Goal: Book appointment/travel/reservation

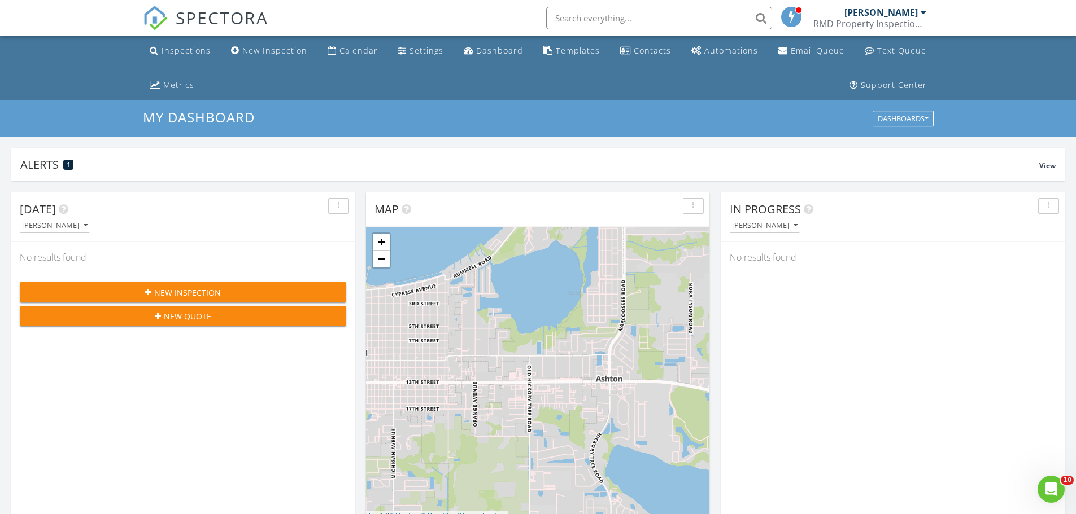
scroll to position [1045, 1093]
click at [343, 46] on div "Calendar" at bounding box center [358, 50] width 38 height 11
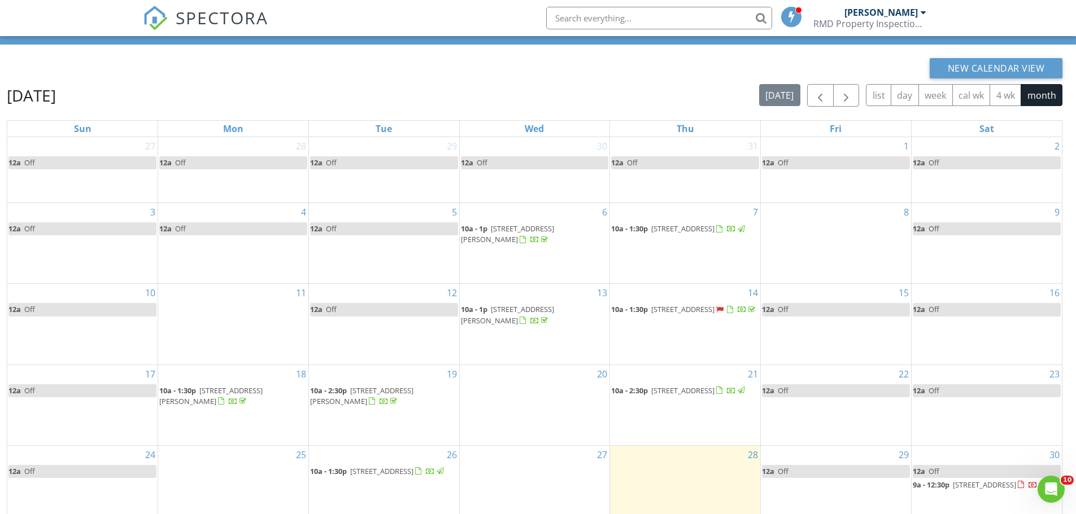
scroll to position [16, 0]
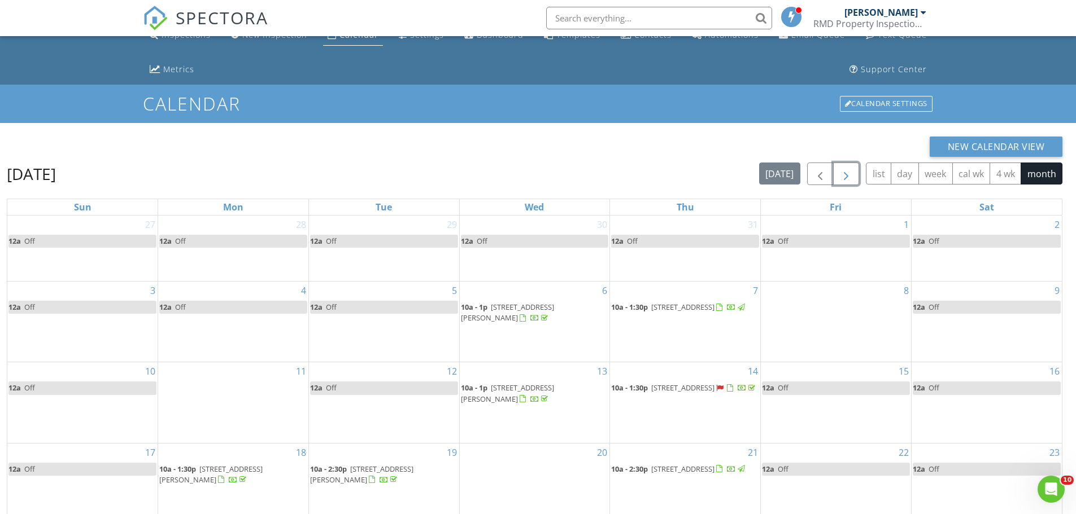
click at [844, 173] on span "button" at bounding box center [846, 175] width 14 height 14
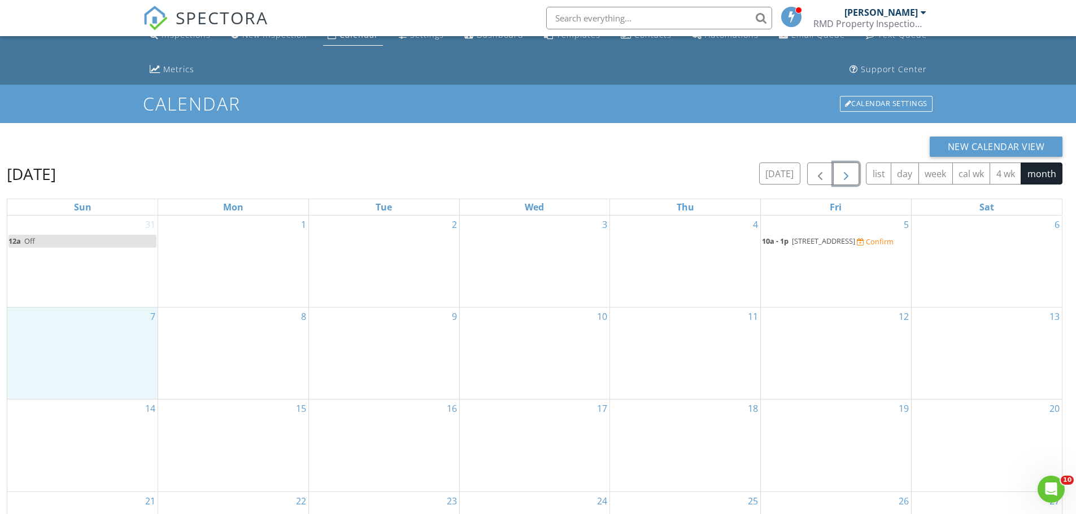
click at [67, 379] on div "7" at bounding box center [82, 353] width 150 height 91
click at [66, 352] on link "Event" at bounding box center [81, 350] width 58 height 18
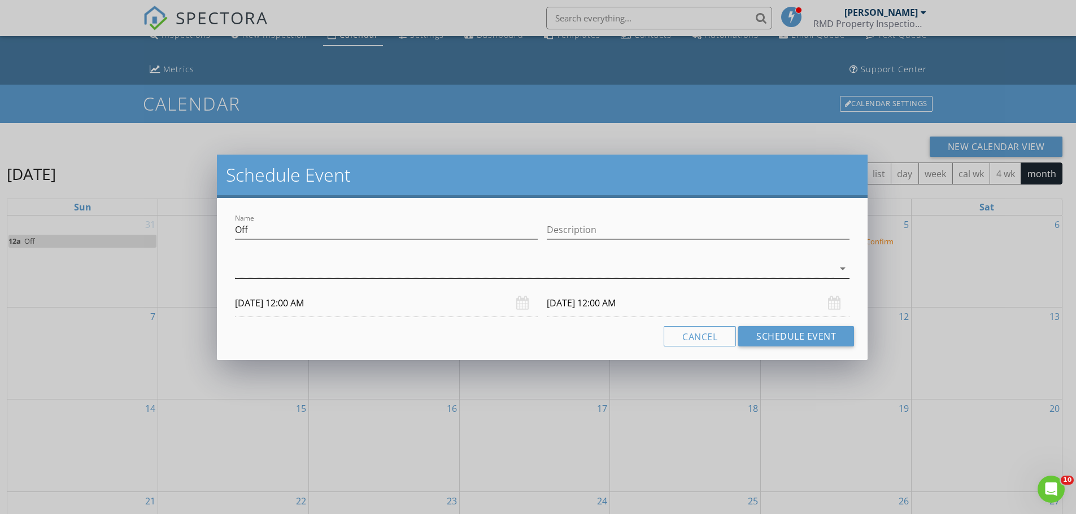
click at [285, 261] on div at bounding box center [534, 269] width 599 height 19
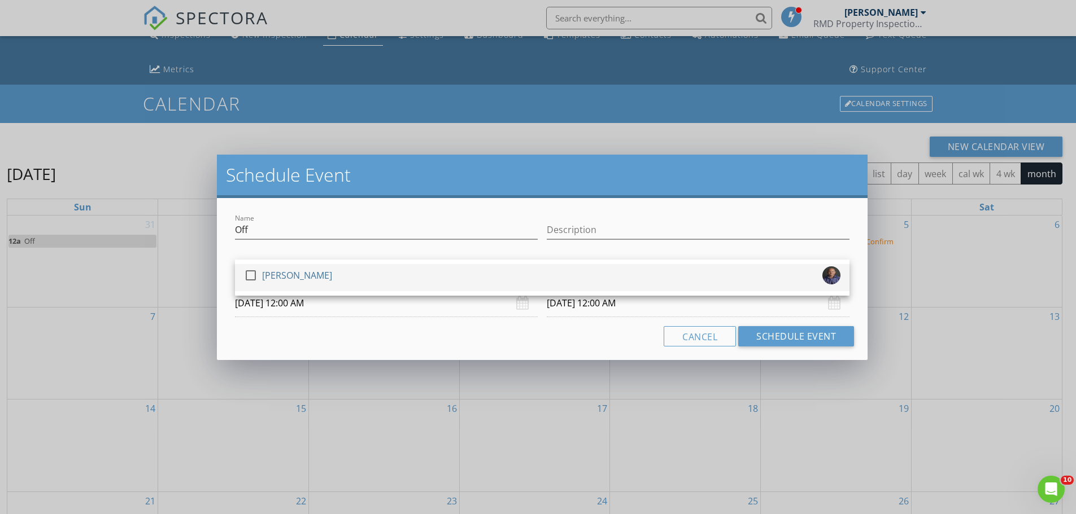
click at [276, 272] on div "[PERSON_NAME]" at bounding box center [297, 276] width 70 height 18
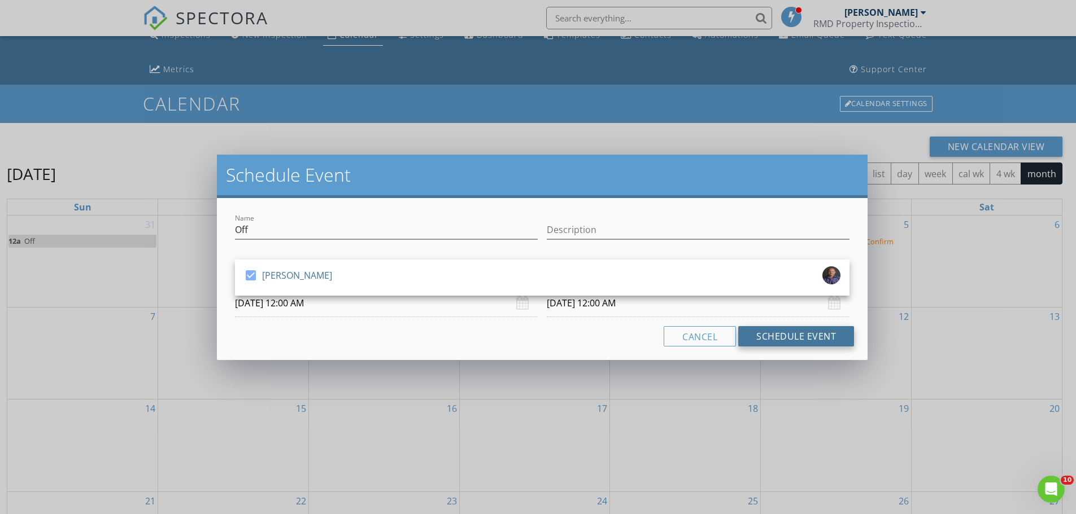
click at [761, 335] on button "Schedule Event" at bounding box center [796, 336] width 116 height 20
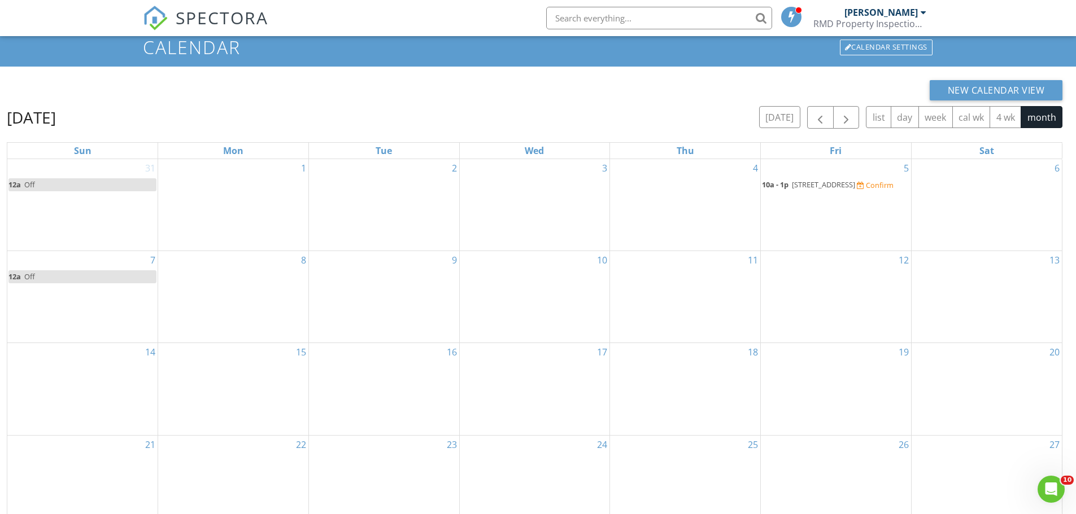
scroll to position [129, 0]
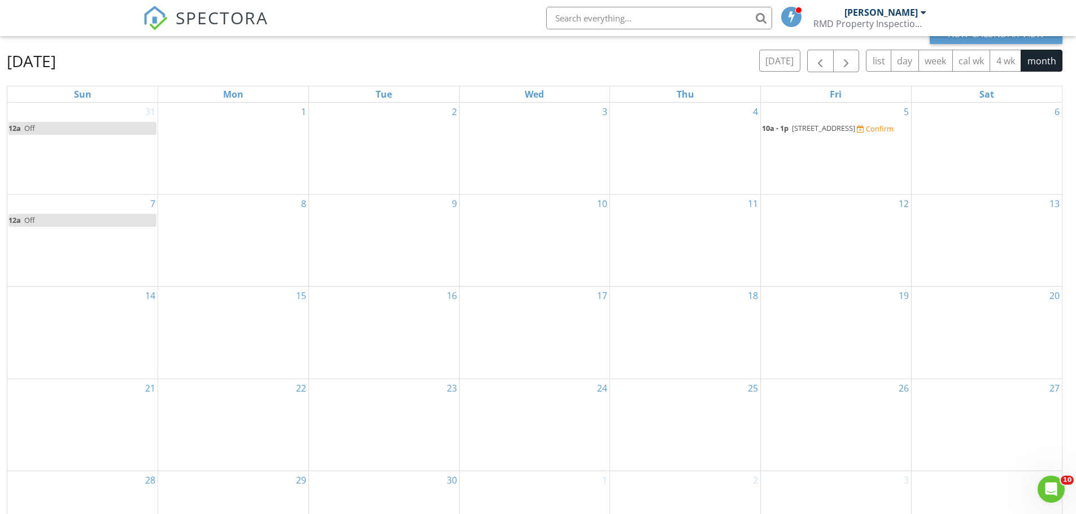
click at [98, 342] on div "14" at bounding box center [82, 332] width 150 height 91
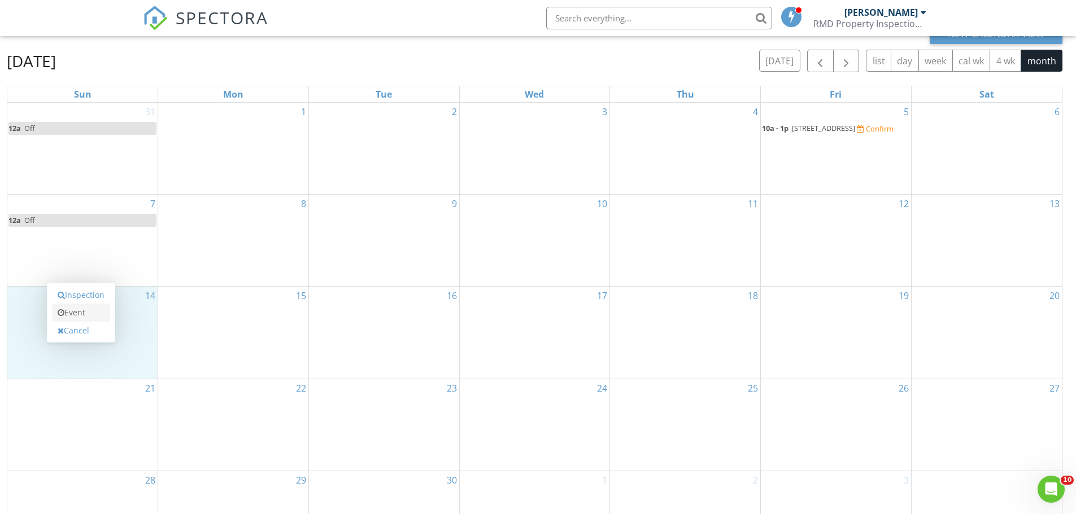
click at [82, 315] on link "Event" at bounding box center [81, 313] width 58 height 18
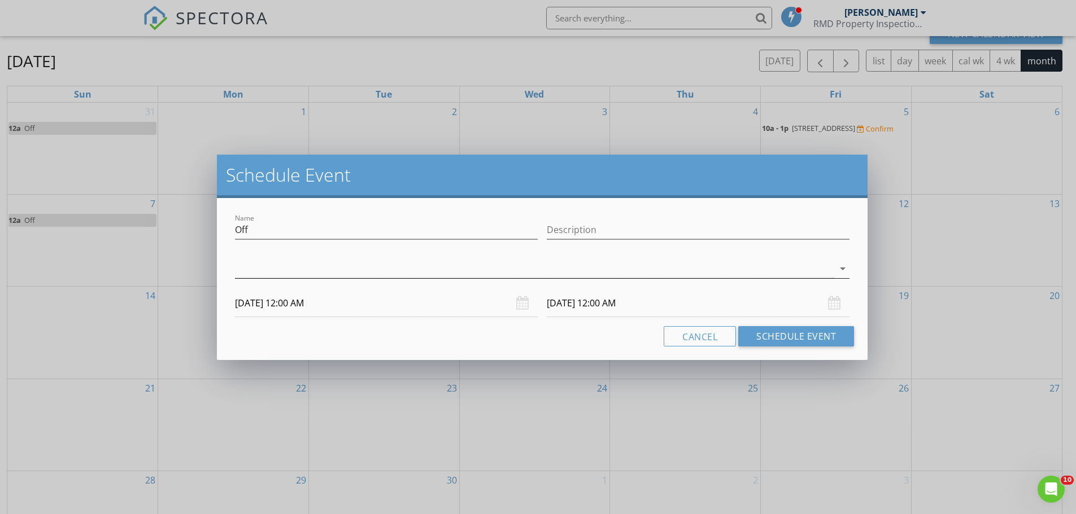
click at [283, 270] on div at bounding box center [534, 269] width 599 height 19
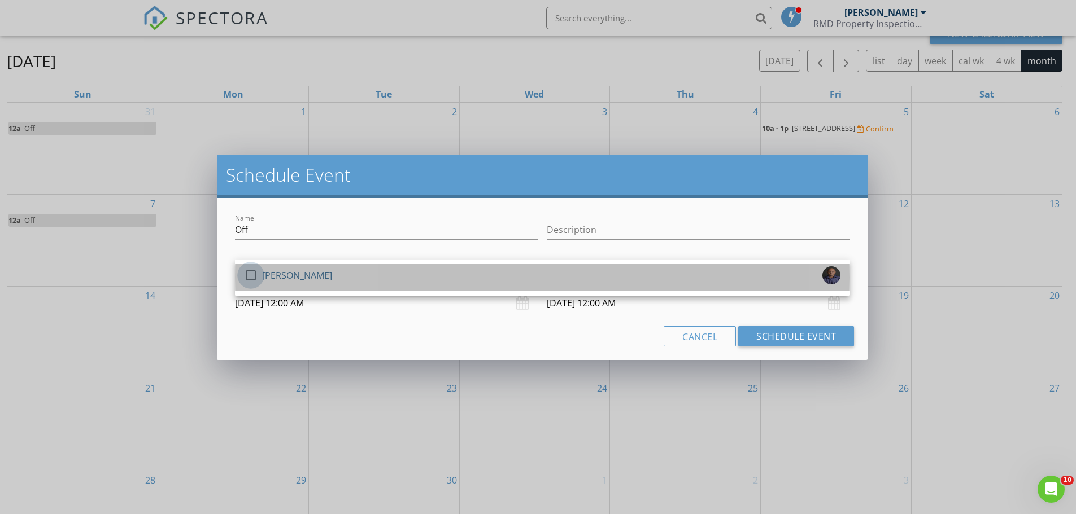
click at [251, 270] on div at bounding box center [250, 275] width 19 height 19
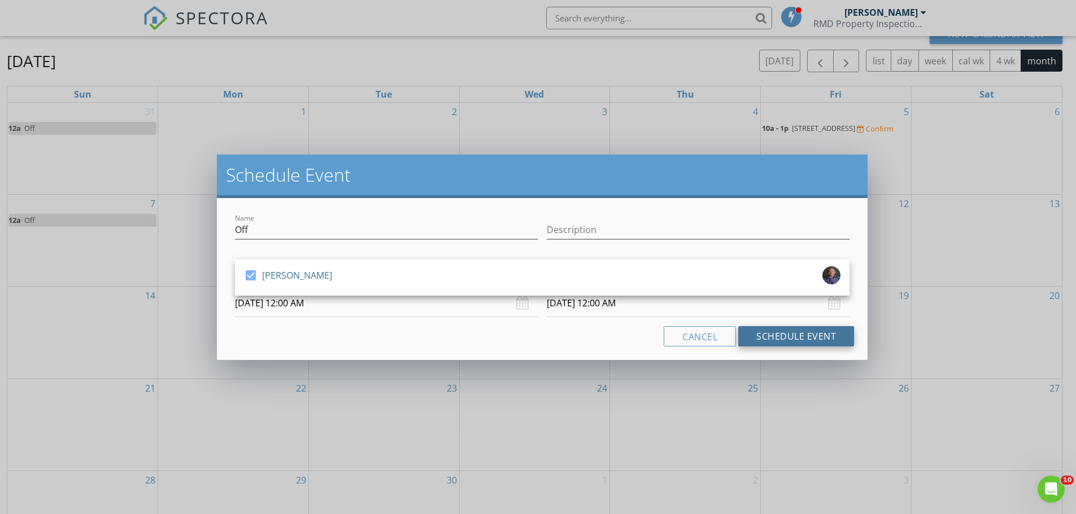
click at [765, 331] on button "Schedule Event" at bounding box center [796, 336] width 116 height 20
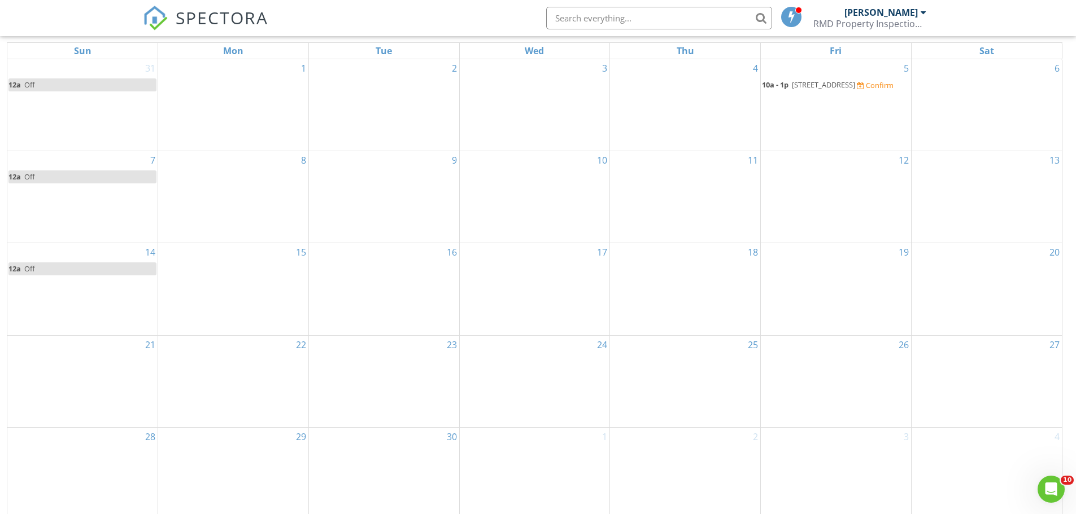
scroll to position [185, 0]
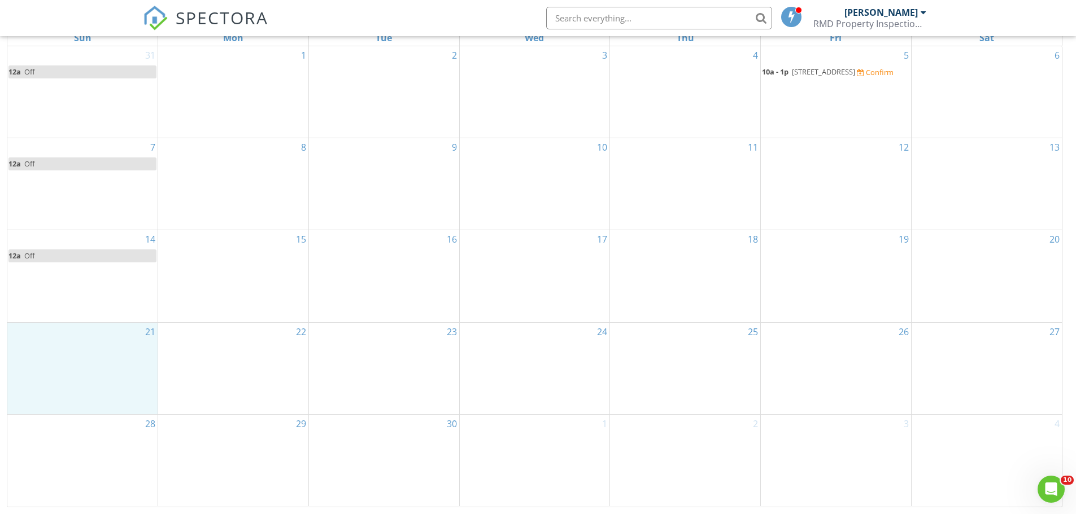
click at [85, 370] on div "21" at bounding box center [82, 368] width 150 height 91
click at [75, 341] on link "Event" at bounding box center [81, 341] width 58 height 18
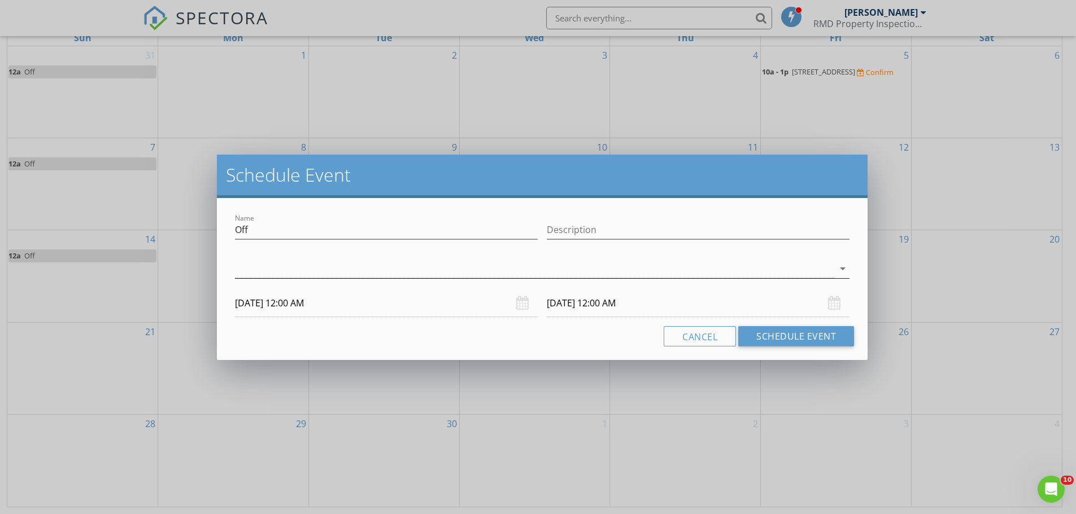
click at [390, 260] on div at bounding box center [534, 269] width 599 height 19
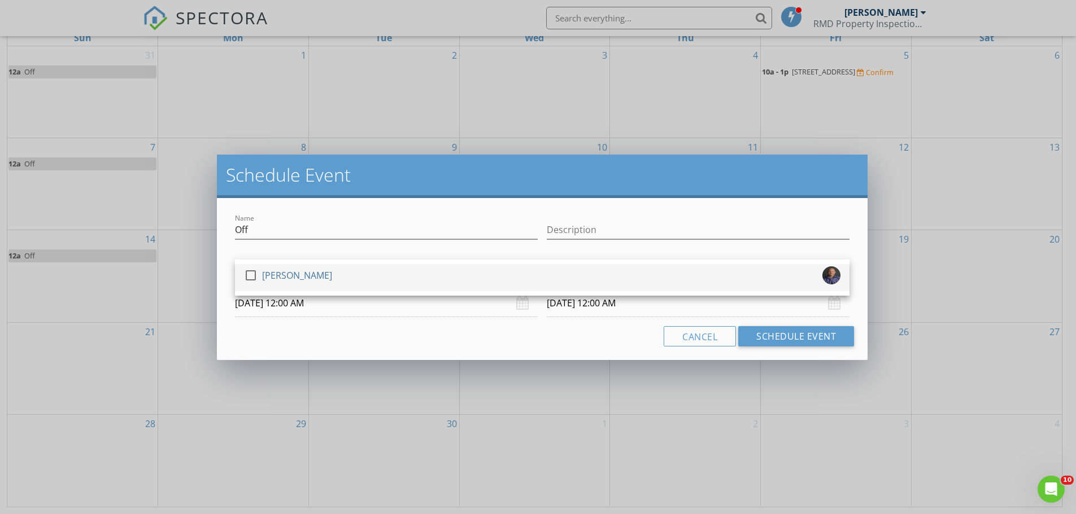
click at [251, 274] on div at bounding box center [250, 275] width 19 height 19
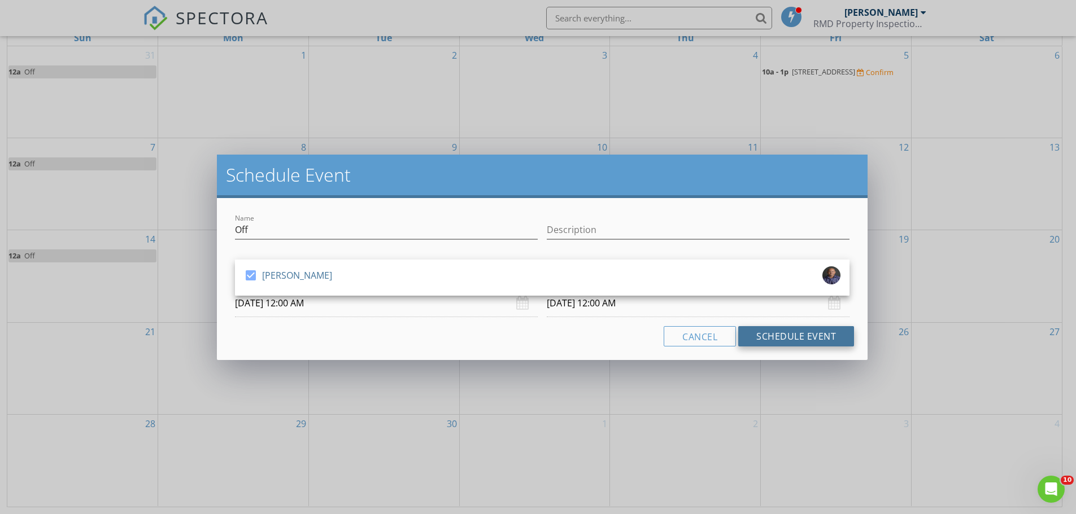
click at [768, 337] on button "Schedule Event" at bounding box center [796, 336] width 116 height 20
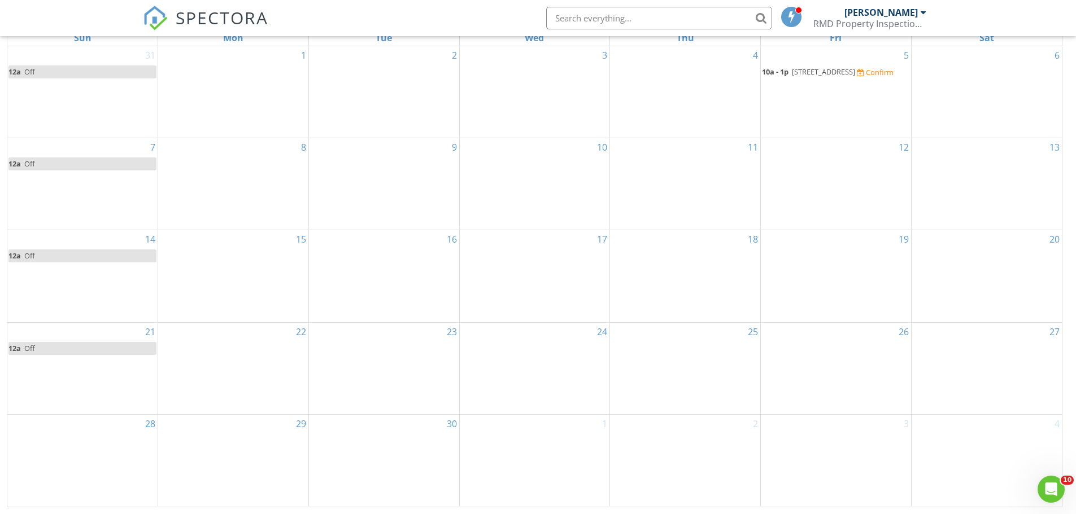
click at [103, 374] on div "21 12a Off" at bounding box center [82, 368] width 150 height 91
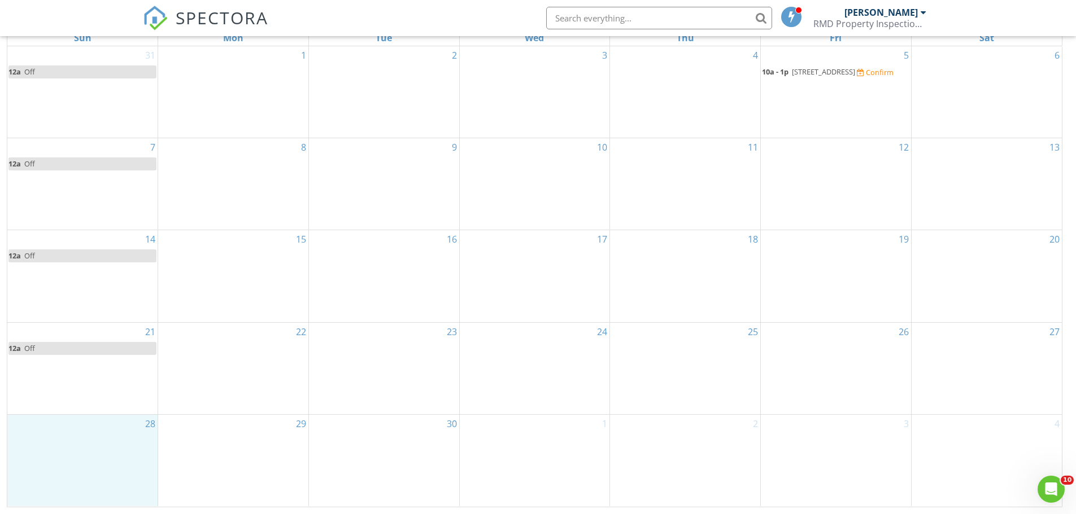
click at [136, 461] on div "28" at bounding box center [82, 460] width 150 height 91
click at [79, 432] on link "Event" at bounding box center [81, 431] width 58 height 18
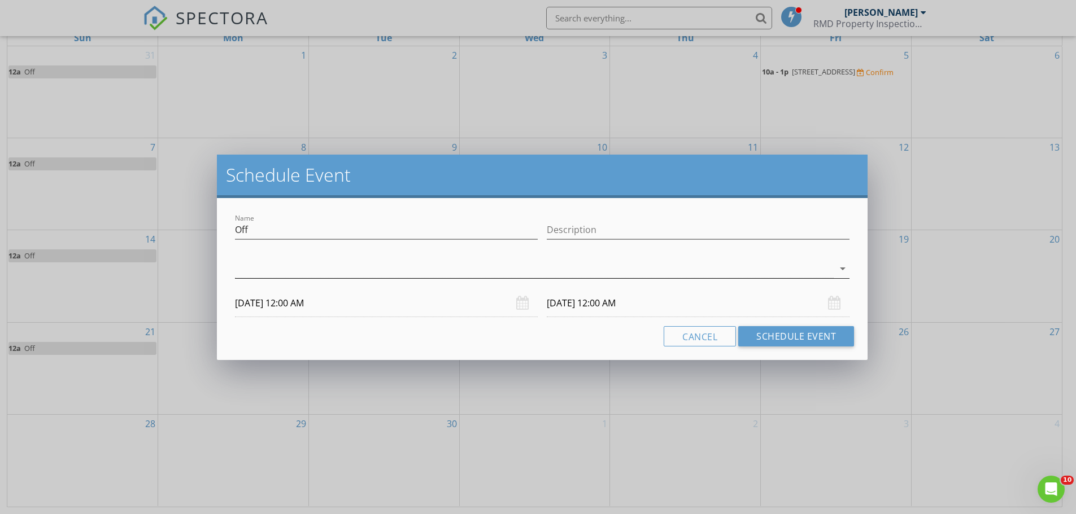
click at [321, 269] on div at bounding box center [534, 269] width 599 height 19
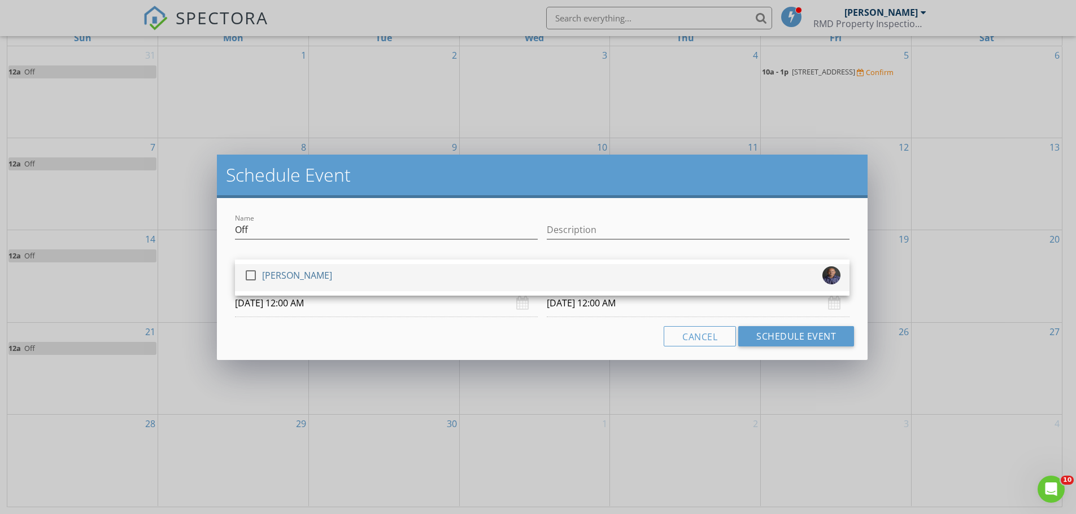
click at [249, 275] on div at bounding box center [250, 275] width 19 height 19
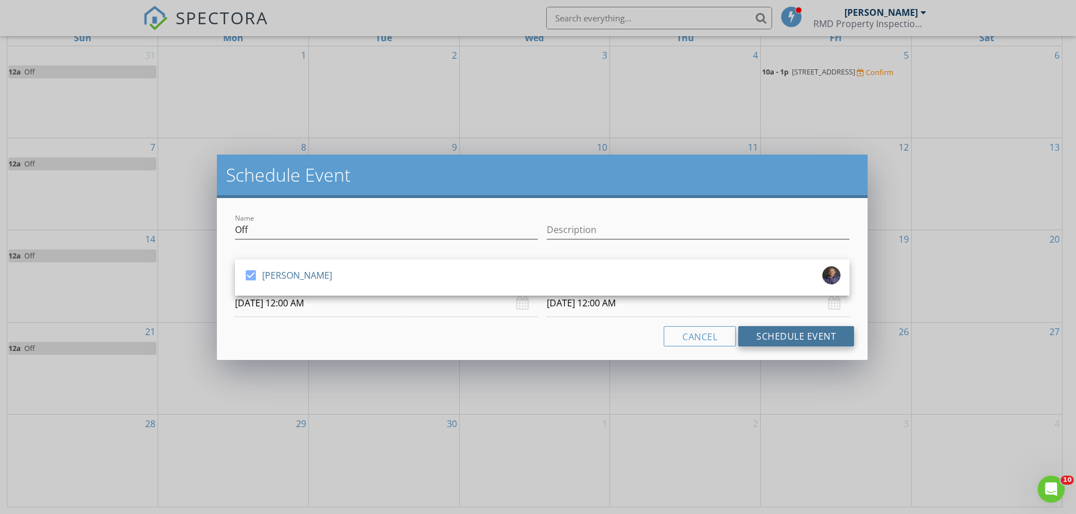
click at [753, 333] on button "Schedule Event" at bounding box center [796, 336] width 116 height 20
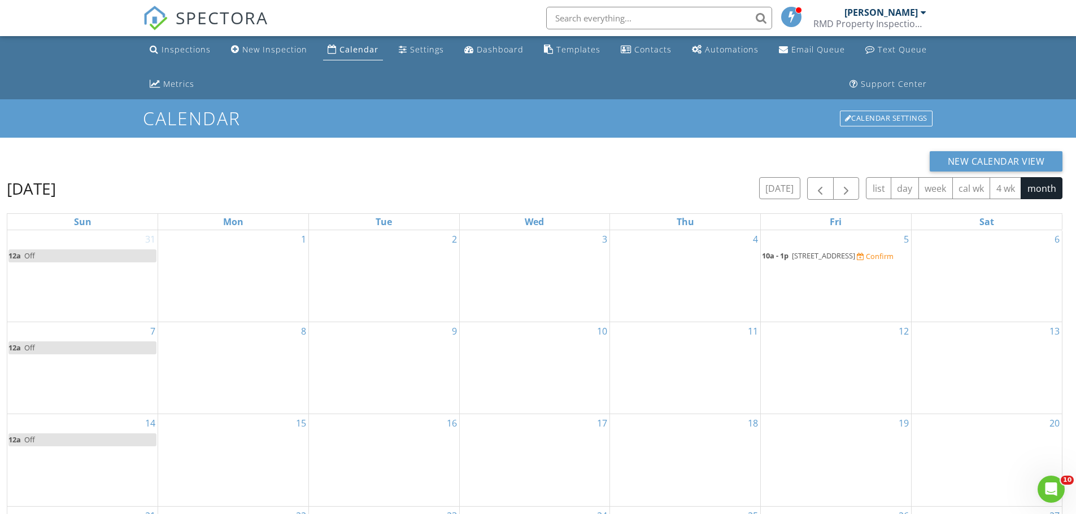
scroll to position [0, 0]
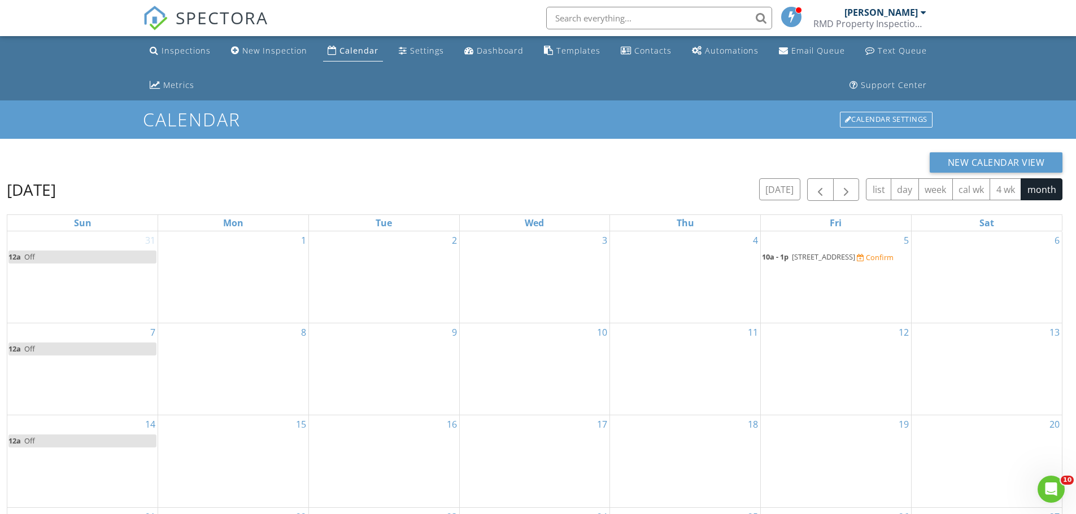
click at [799, 257] on span "16386 Bird of Paradise Ave, Clermont 34714" at bounding box center [823, 257] width 63 height 10
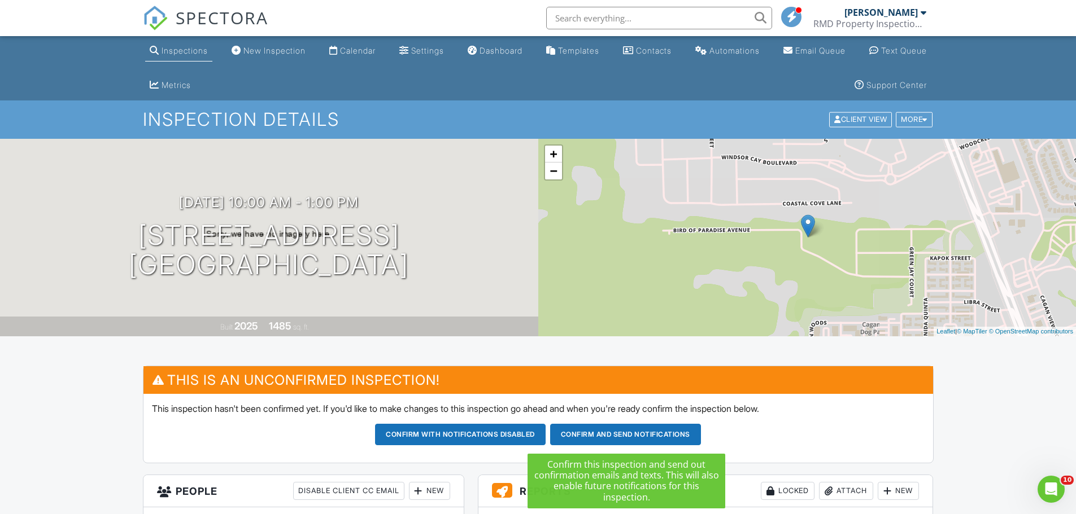
click at [546, 436] on button "Confirm and send notifications" at bounding box center [460, 434] width 171 height 21
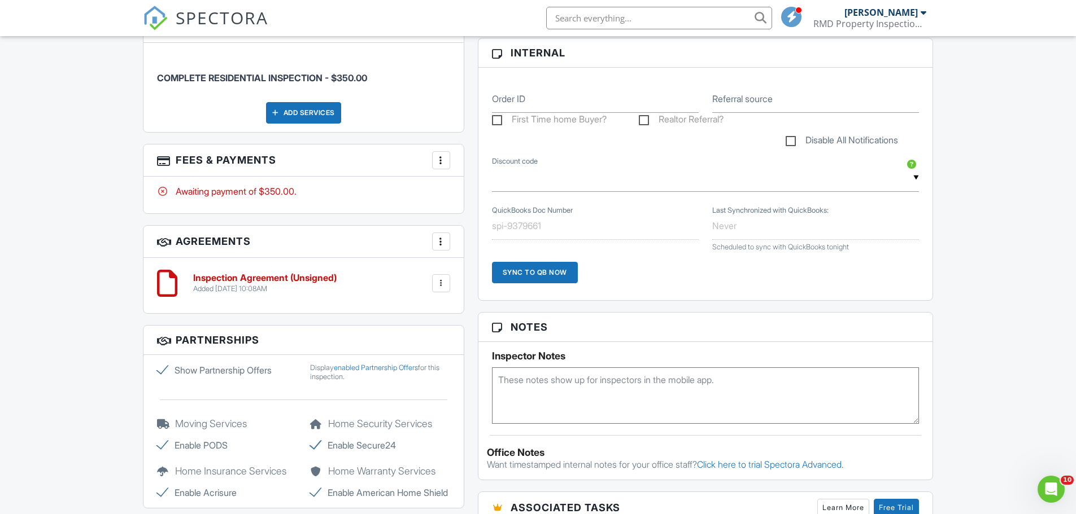
scroll to position [565, 0]
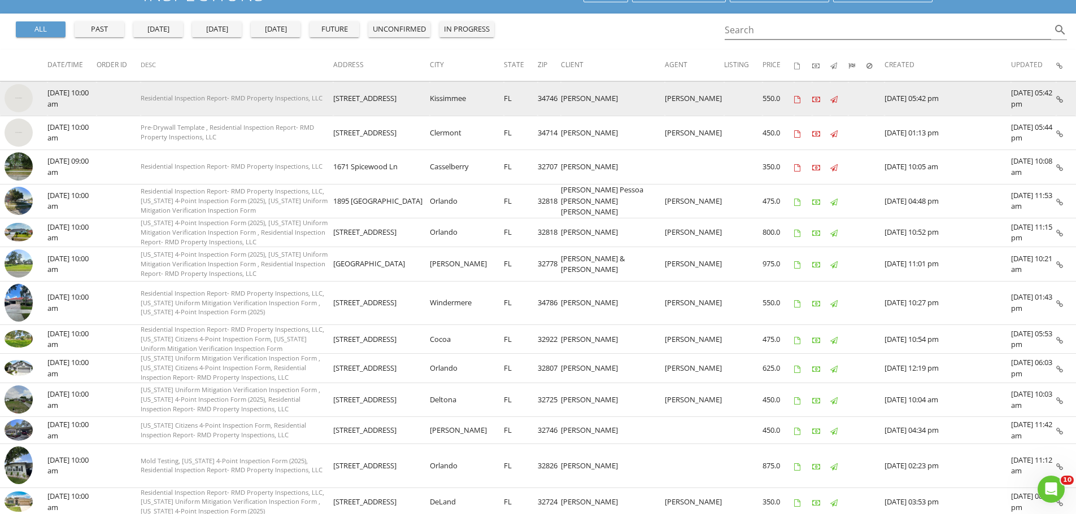
click at [21, 96] on img at bounding box center [19, 98] width 28 height 28
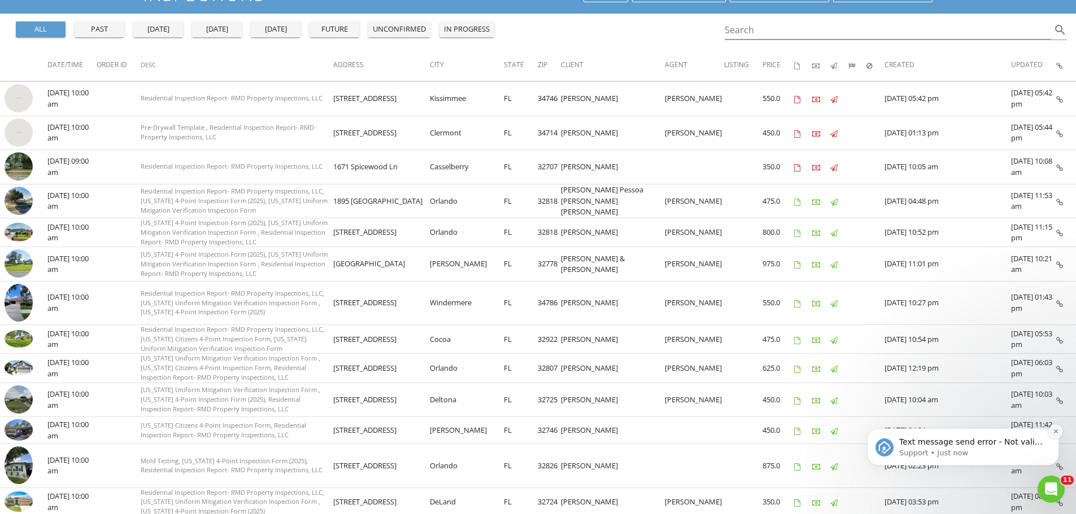
click at [1051, 428] on button "Dismiss notification" at bounding box center [1055, 432] width 15 height 15
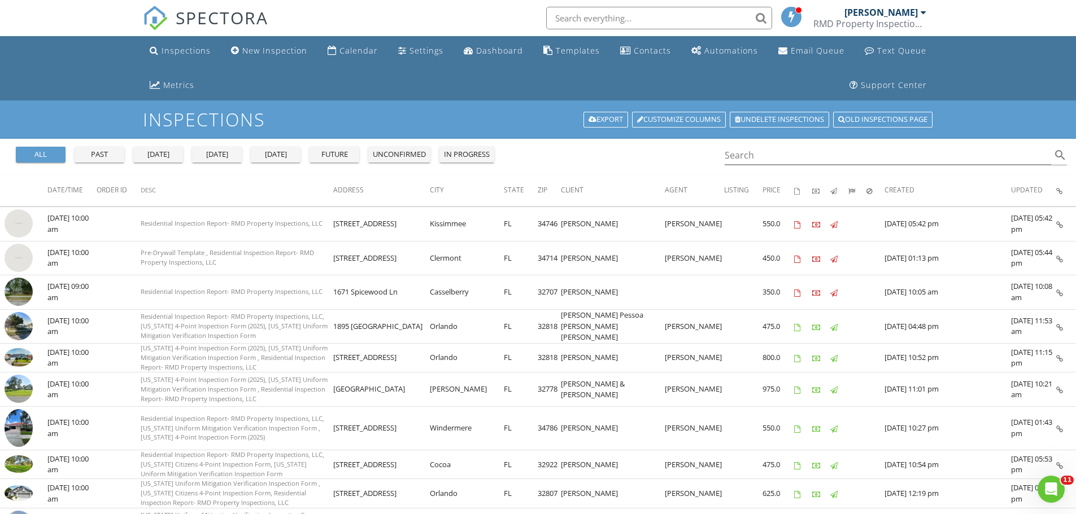
click at [195, 16] on span "SPECTORA" at bounding box center [222, 18] width 93 height 24
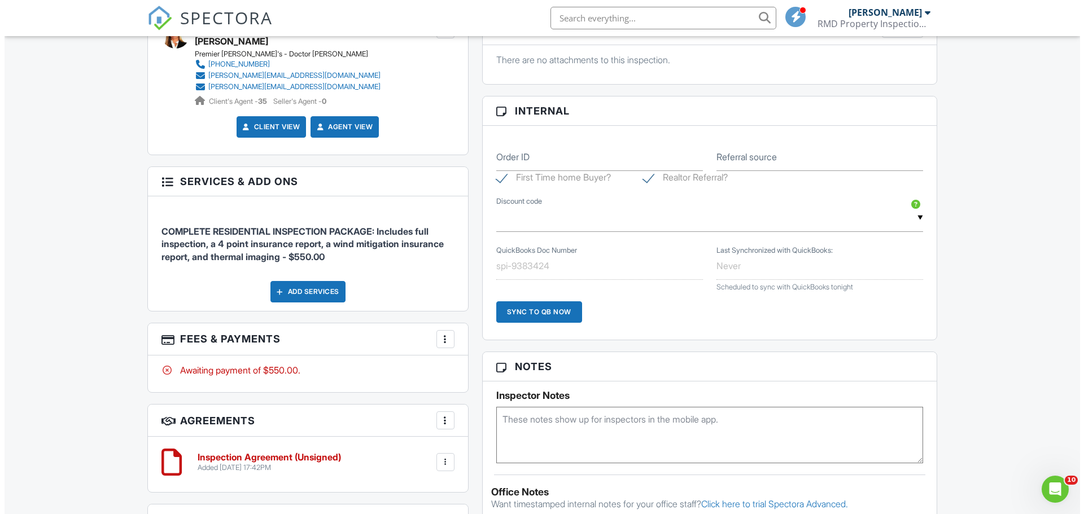
scroll to position [678, 0]
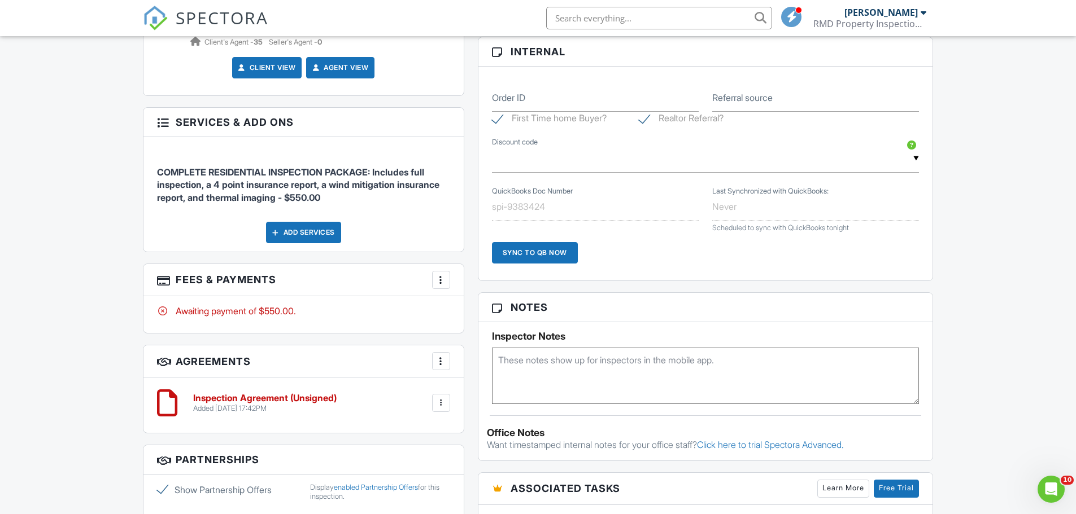
click at [437, 280] on div at bounding box center [440, 279] width 11 height 11
click at [478, 320] on li "Edit Fees & Payments" at bounding box center [498, 314] width 118 height 28
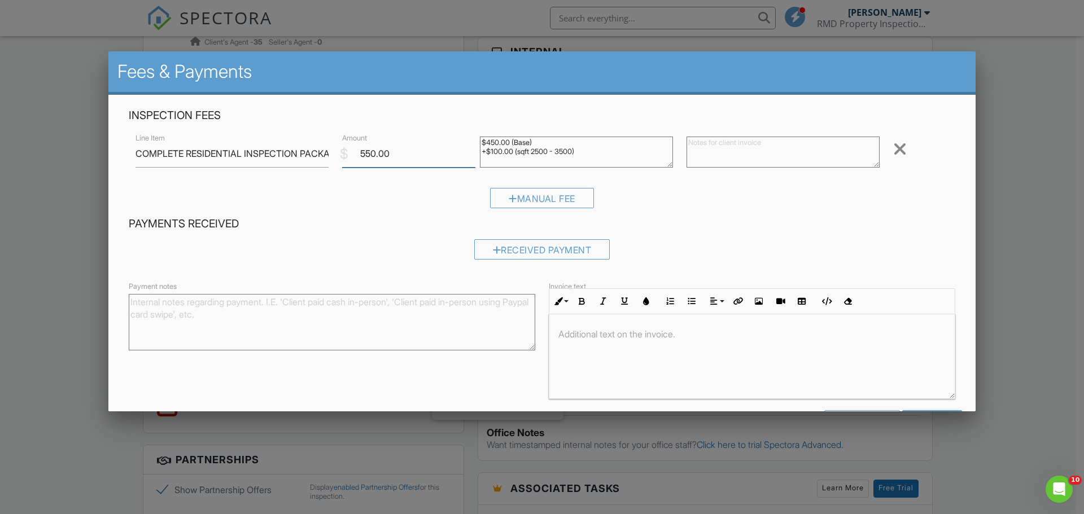
click at [363, 153] on input "550.00" at bounding box center [408, 154] width 133 height 28
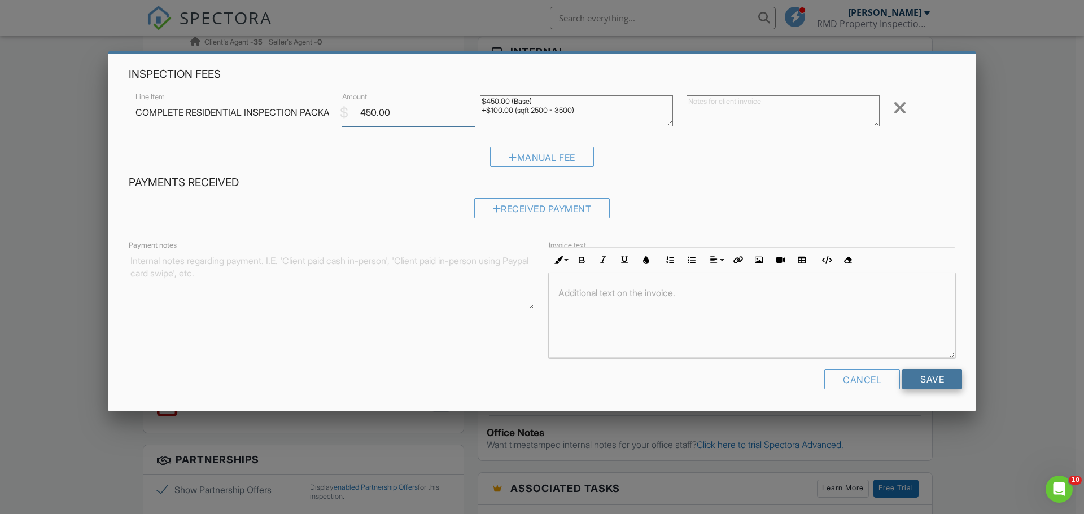
type input "450.00"
click at [920, 379] on input "Save" at bounding box center [932, 379] width 60 height 20
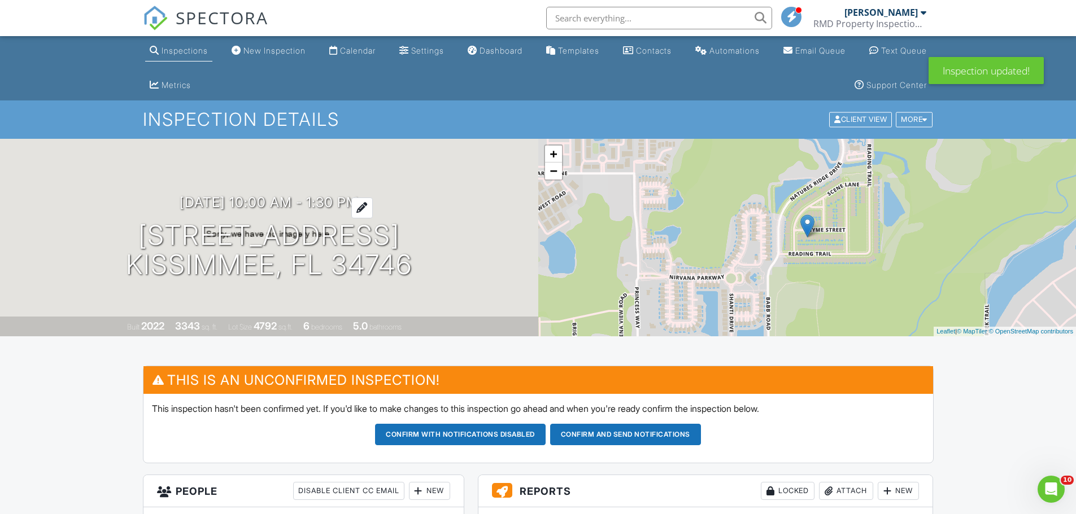
click at [310, 203] on h3 "[DATE] 10:00 am - 1:30 pm" at bounding box center [269, 202] width 179 height 15
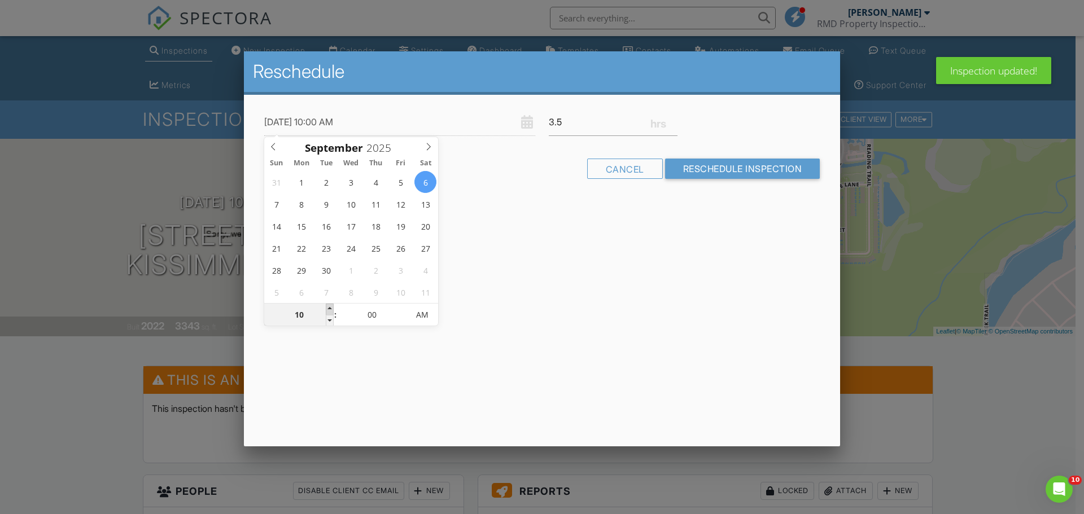
type input "[DATE] 11:00 AM"
type input "11"
click at [330, 309] on span at bounding box center [330, 309] width 8 height 11
type input "[DATE] 12:00 PM"
type input "12"
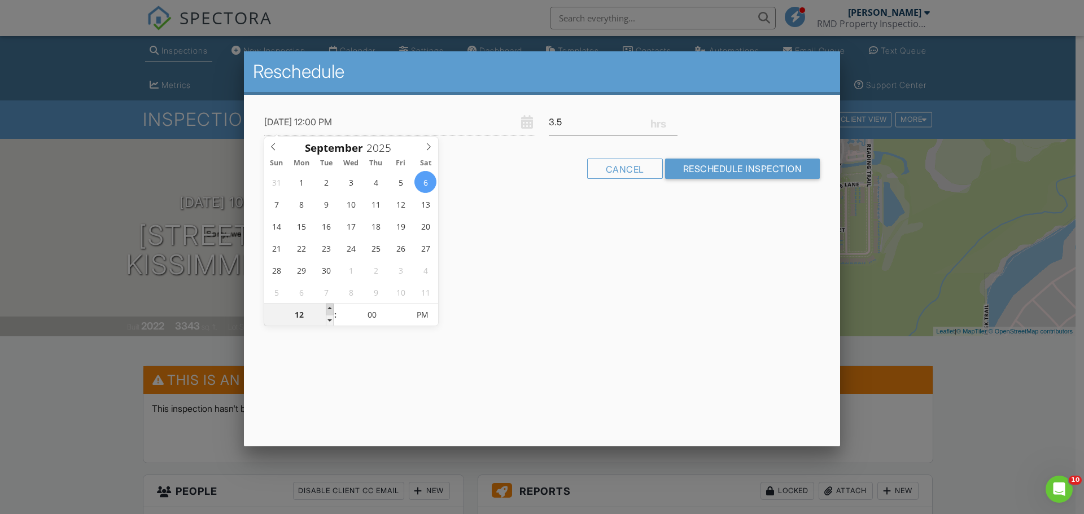
click at [330, 309] on span at bounding box center [330, 309] width 8 height 11
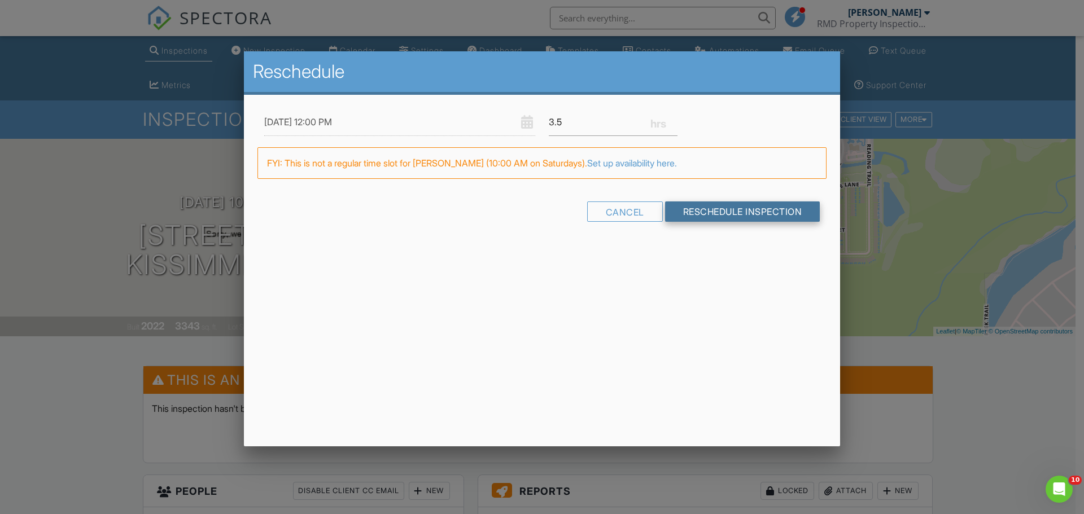
click at [717, 207] on input "Reschedule Inspection" at bounding box center [742, 212] width 155 height 20
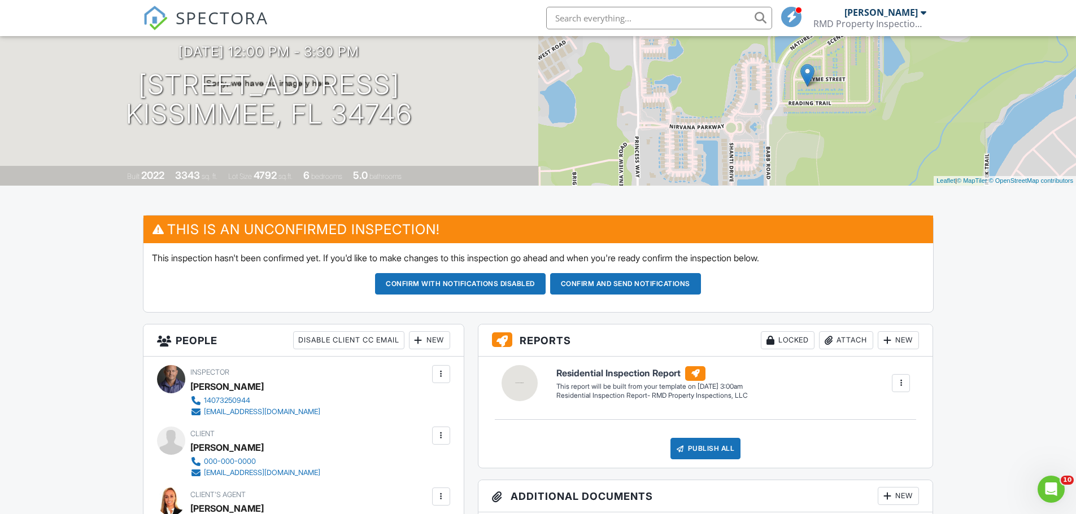
scroll to position [113, 0]
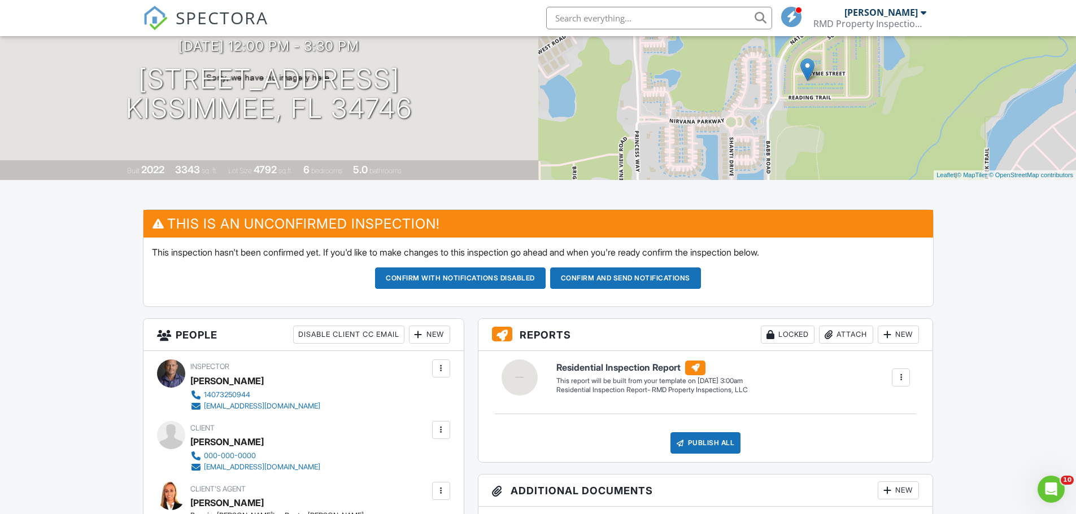
scroll to position [169, 0]
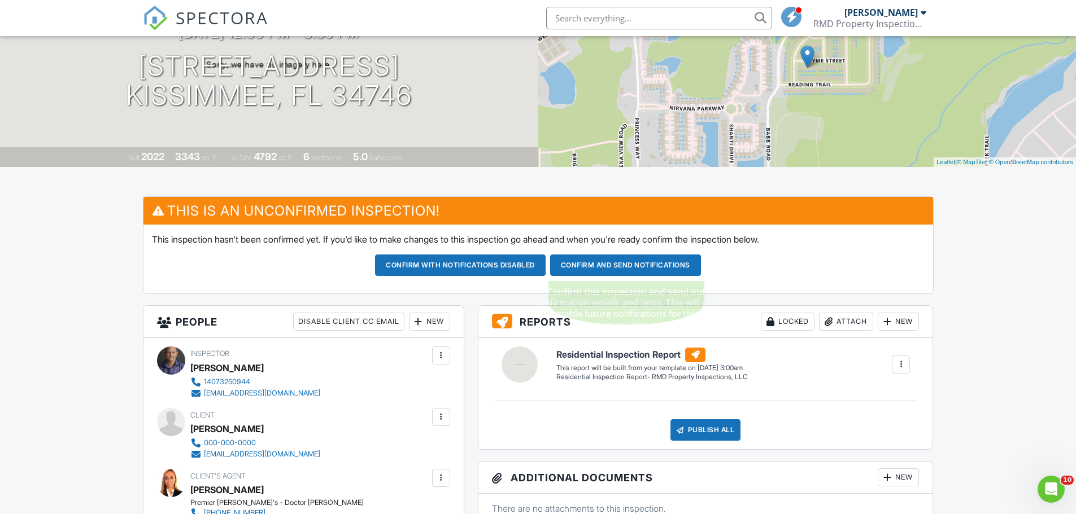
click at [546, 268] on button "Confirm and send notifications" at bounding box center [460, 265] width 171 height 21
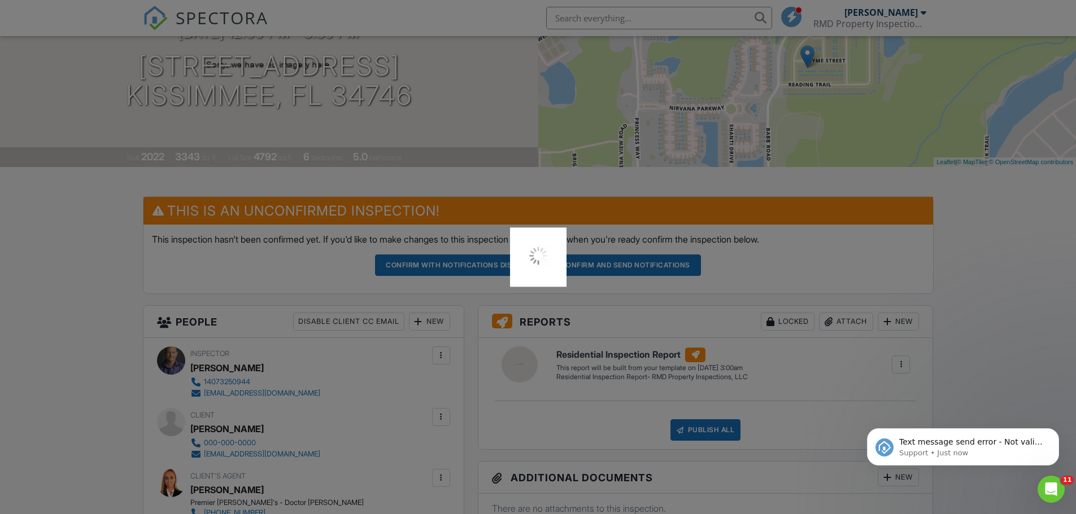
scroll to position [0, 0]
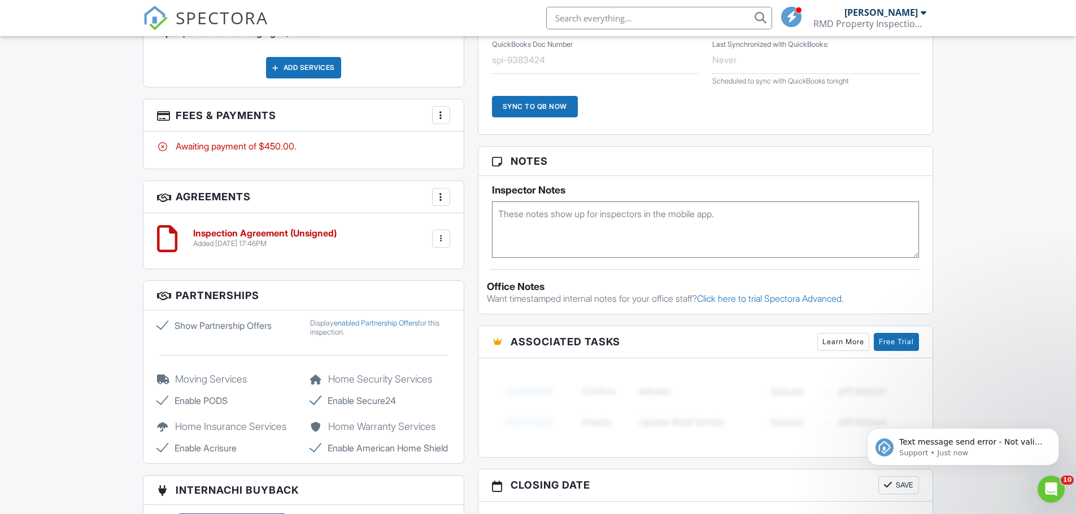
scroll to position [734, 0]
click at [1051, 434] on button "Dismiss notification" at bounding box center [1055, 432] width 15 height 15
